Goal: Task Accomplishment & Management: Complete application form

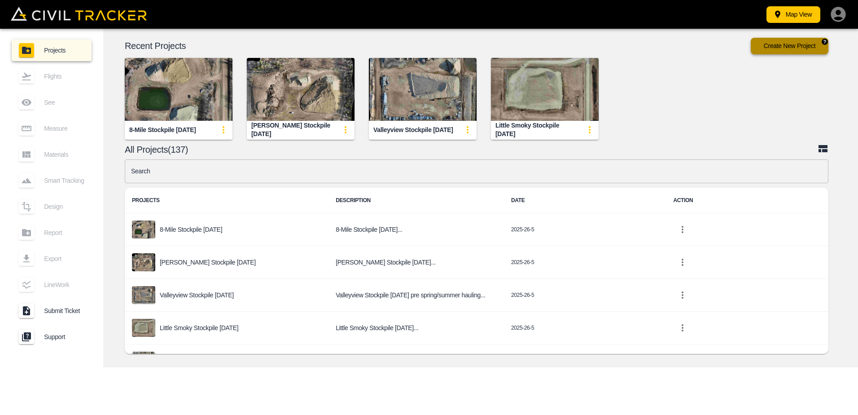
click at [798, 43] on button "Create New Project" at bounding box center [790, 46] width 78 height 17
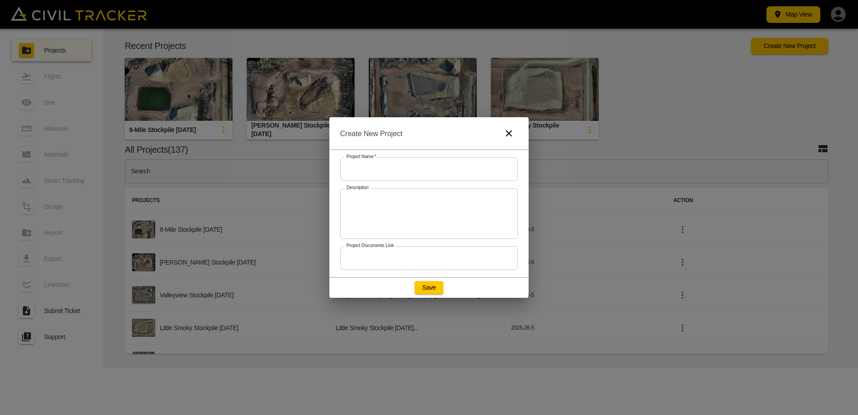
click at [450, 172] on input "text" at bounding box center [429, 169] width 178 height 24
type input "[PERSON_NAME] Ranch Sand pile"
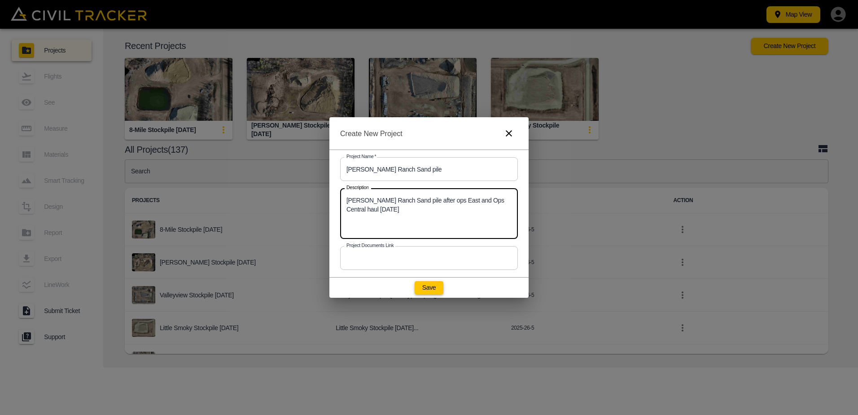
type textarea "[PERSON_NAME] Ranch Sand pile after ops East and Ops Central haul [DATE]"
click at [424, 290] on button "Save" at bounding box center [429, 287] width 29 height 13
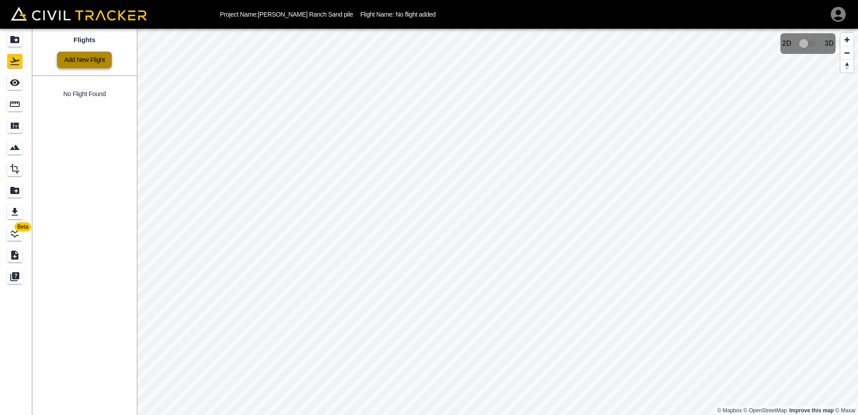
click at [81, 63] on link "Add New Flight" at bounding box center [84, 60] width 55 height 17
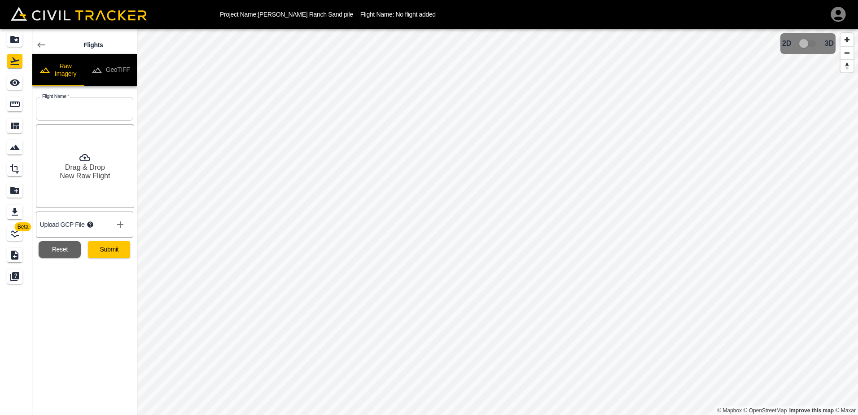
click at [82, 114] on input "text" at bounding box center [84, 109] width 97 height 24
type input "[PERSON_NAME][GEOGRAPHIC_DATA] [DATE]"
click at [118, 226] on icon "show more" at bounding box center [120, 224] width 11 height 11
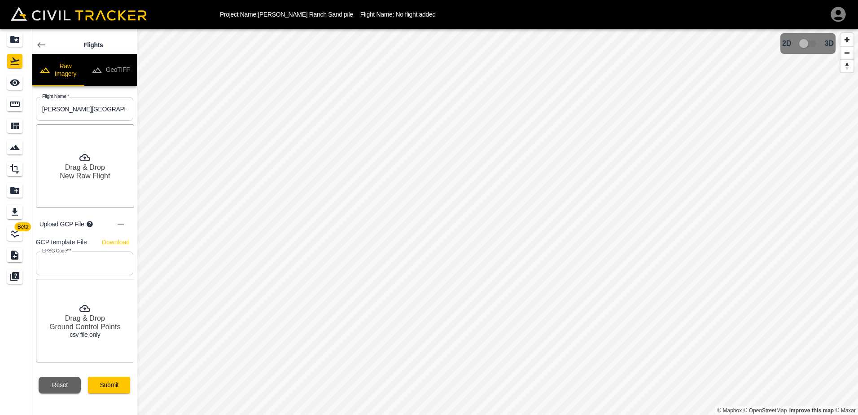
click at [80, 256] on input "text" at bounding box center [84, 263] width 97 height 24
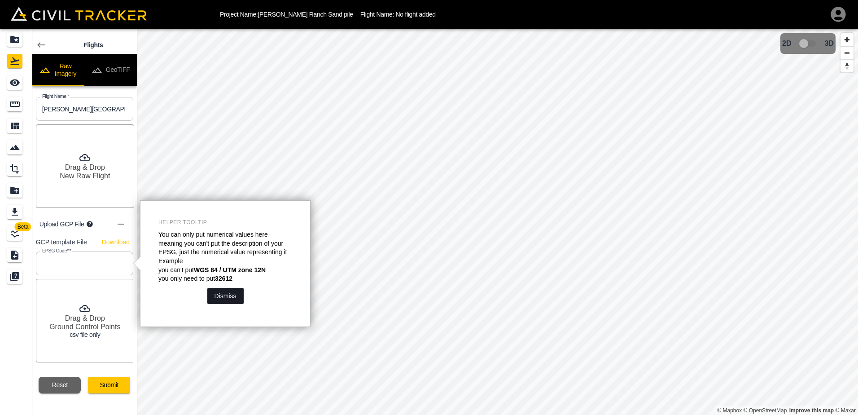
click at [232, 288] on button "Dismiss" at bounding box center [225, 296] width 36 height 16
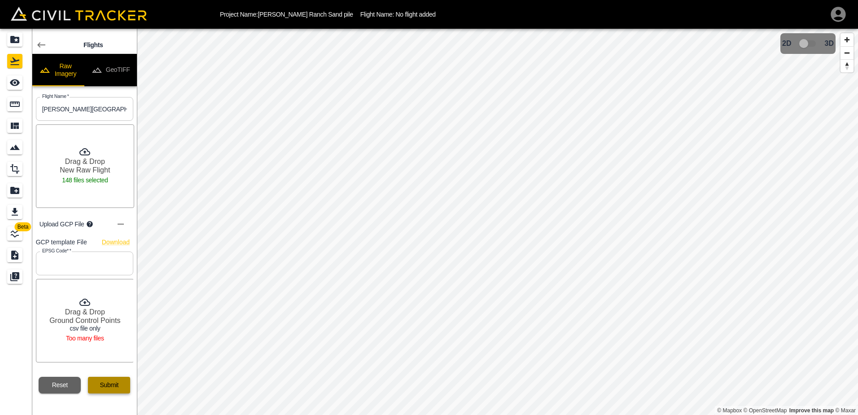
click at [107, 387] on button "Submit" at bounding box center [109, 385] width 42 height 17
